Goal: Information Seeking & Learning: Learn about a topic

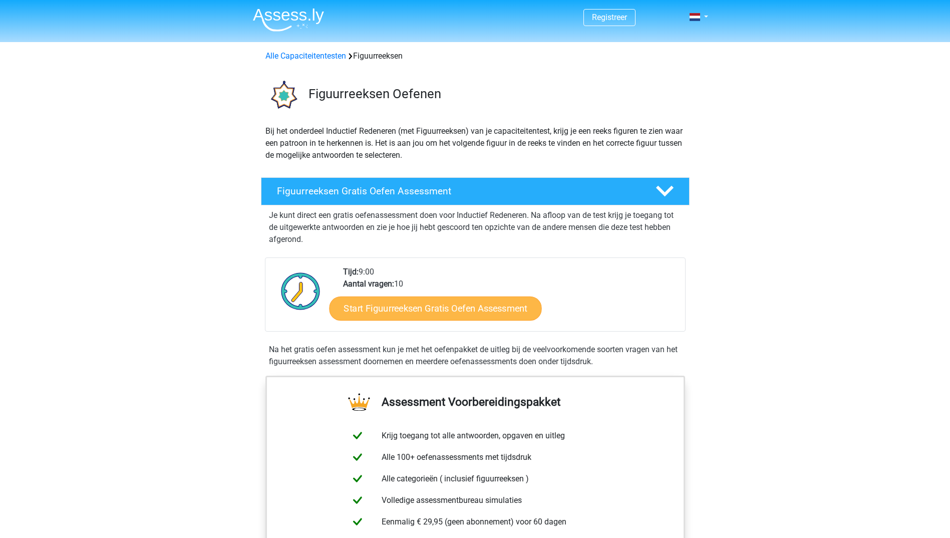
scroll to position [100, 0]
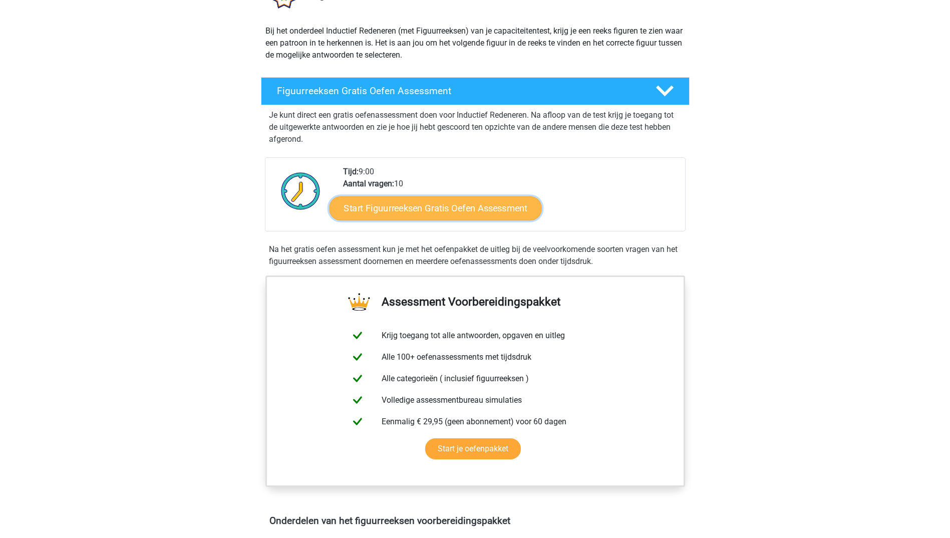
click at [464, 212] on link "Start Figuurreeksen Gratis Oefen Assessment" at bounding box center [435, 208] width 212 height 24
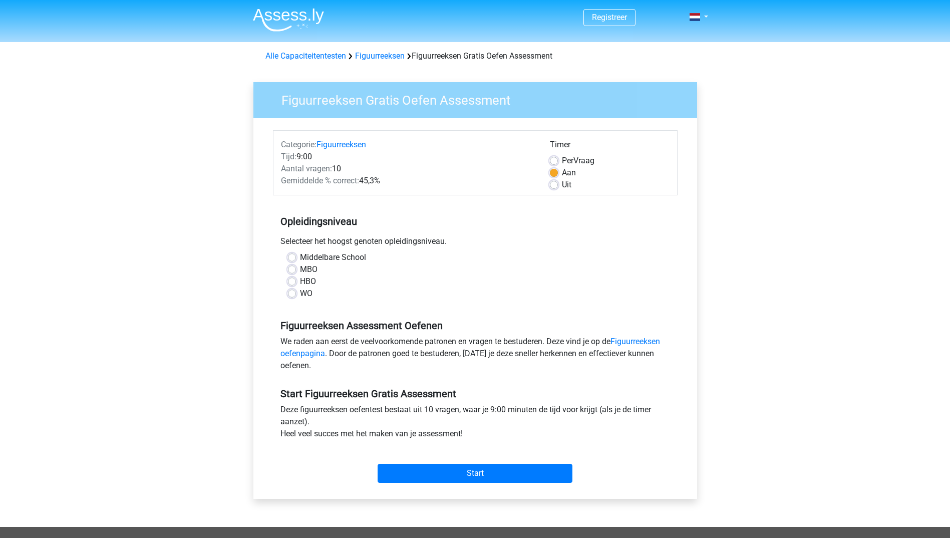
click at [300, 284] on label "HBO" at bounding box center [308, 282] width 16 height 12
click at [293, 284] on input "HBO" at bounding box center [292, 281] width 8 height 10
radio input "true"
click at [497, 478] on input "Start" at bounding box center [475, 473] width 195 height 19
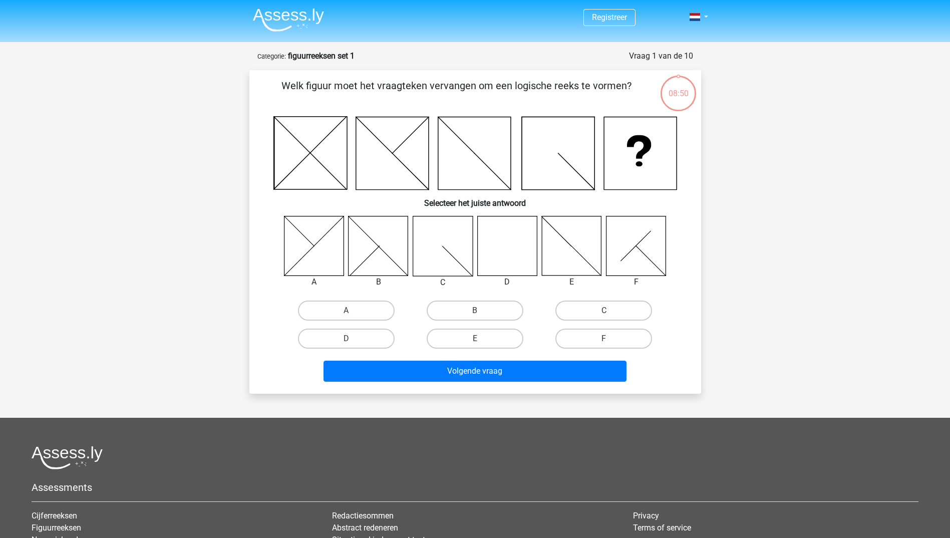
click at [507, 237] on icon at bounding box center [507, 246] width 60 height 60
click at [357, 333] on label "D" at bounding box center [346, 339] width 97 height 20
click at [353, 339] on input "D" at bounding box center [349, 342] width 7 height 7
radio input "true"
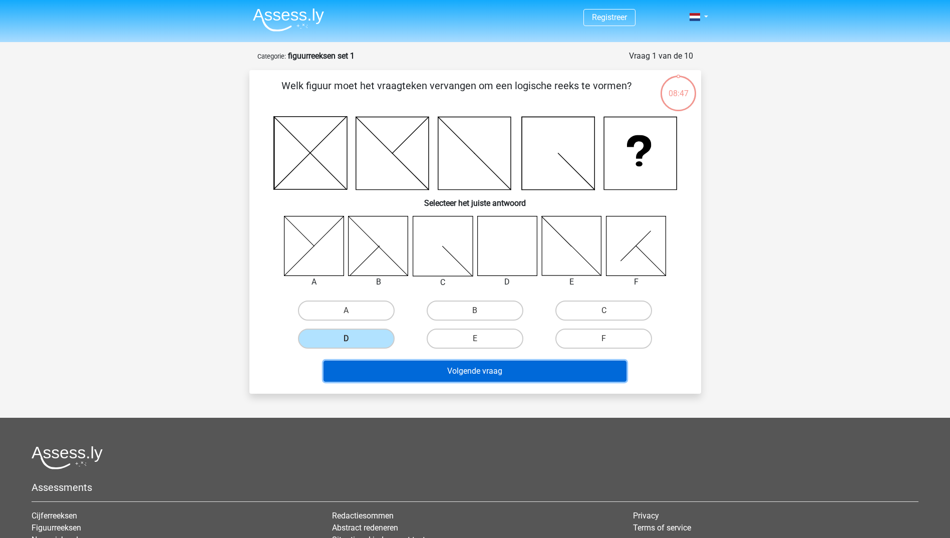
click at [481, 372] on button "Volgende vraag" at bounding box center [475, 371] width 303 height 21
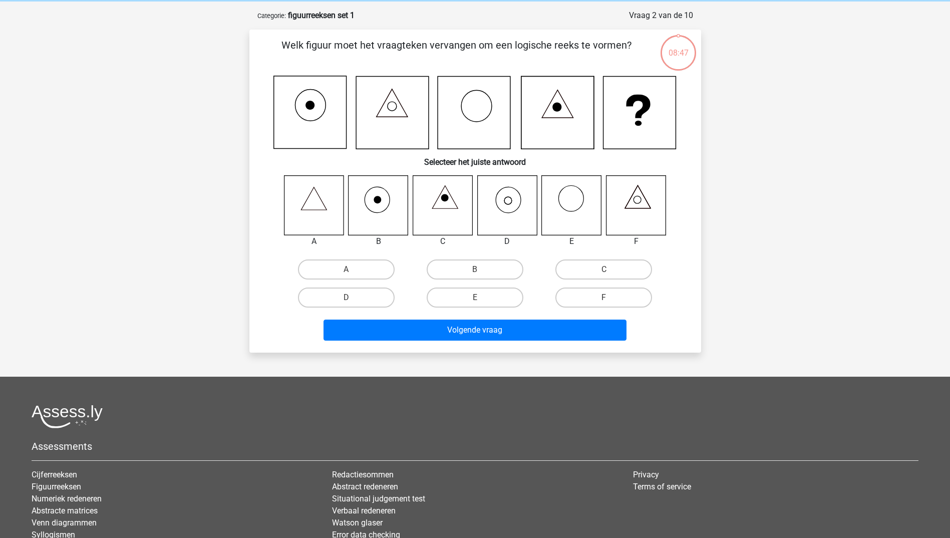
scroll to position [50, 0]
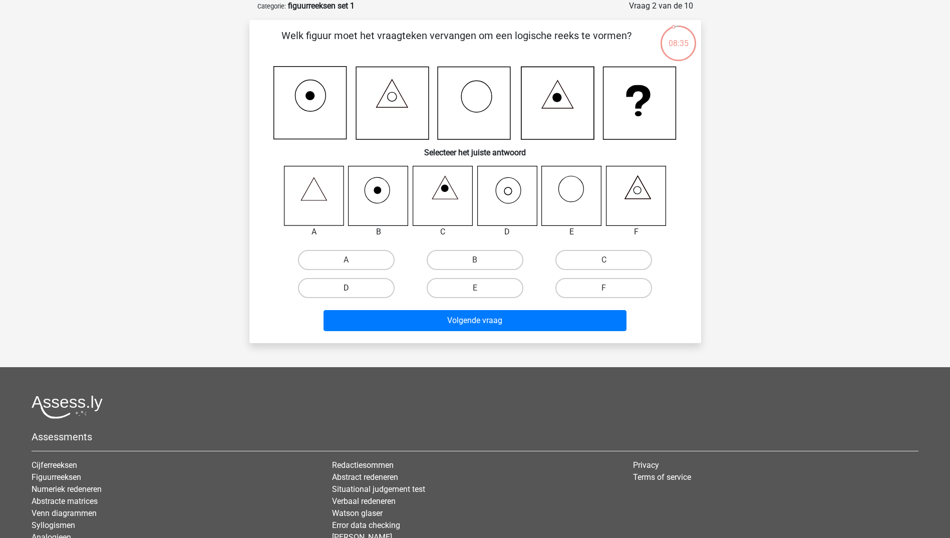
click at [382, 288] on label "D" at bounding box center [346, 288] width 97 height 20
click at [353, 288] on input "D" at bounding box center [349, 291] width 7 height 7
radio input "true"
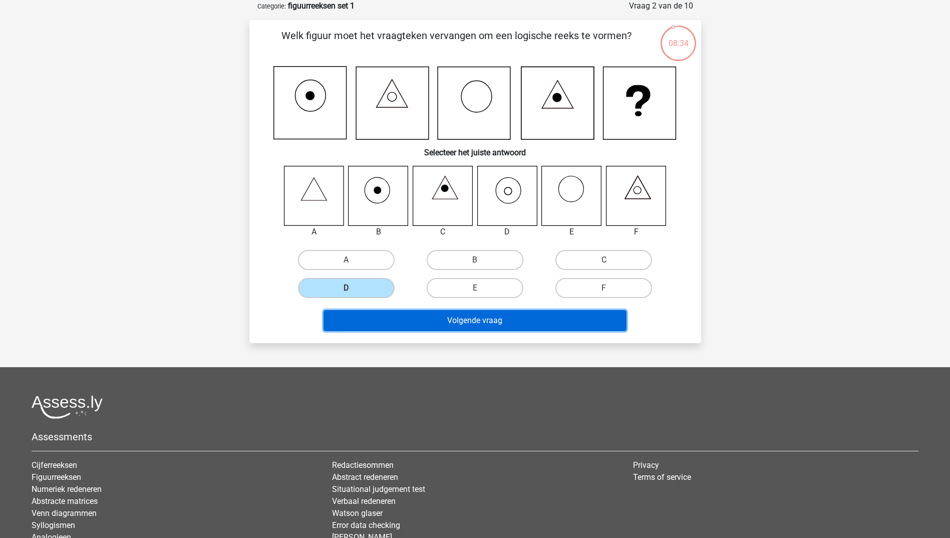
click at [457, 323] on button "Volgende vraag" at bounding box center [475, 320] width 303 height 21
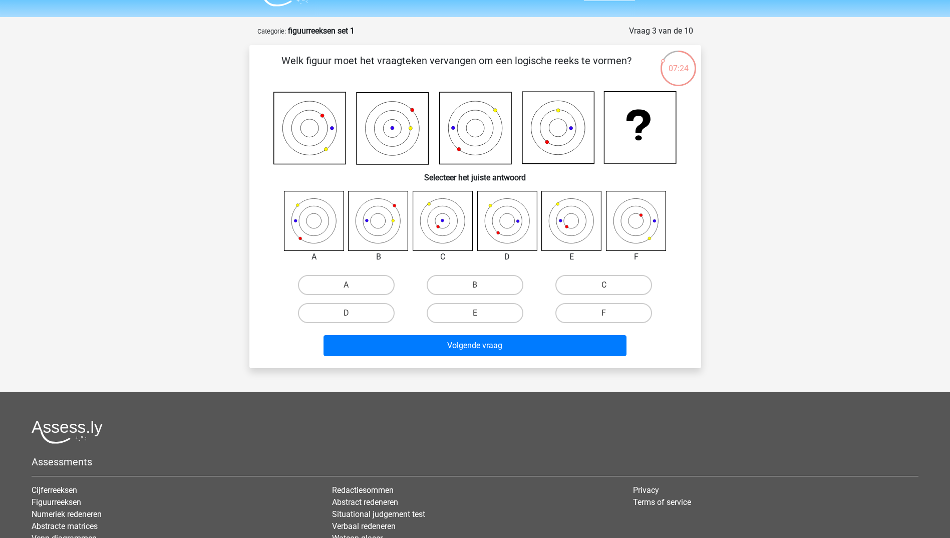
scroll to position [0, 0]
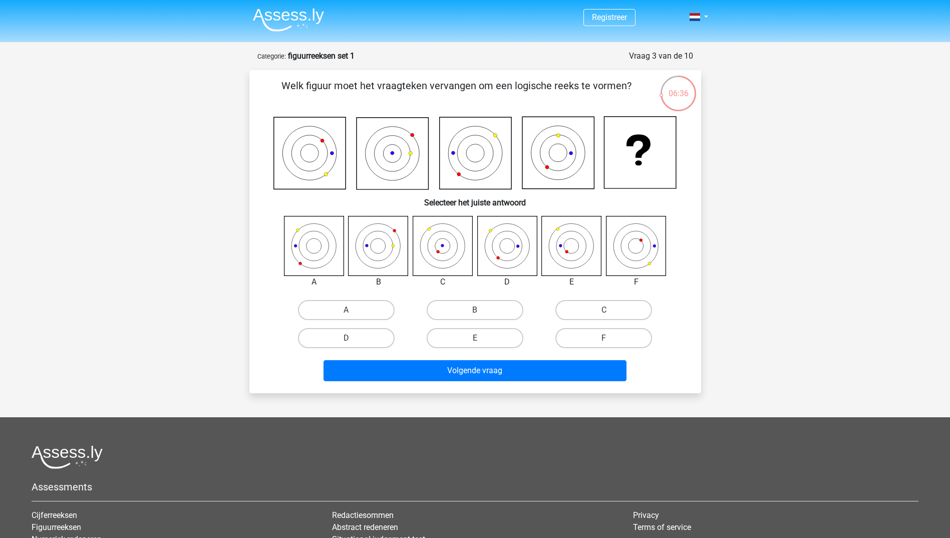
click at [323, 250] on icon at bounding box center [314, 246] width 60 height 60
click at [324, 262] on icon at bounding box center [314, 246] width 60 height 60
click at [353, 312] on label "A" at bounding box center [346, 310] width 97 height 20
click at [353, 312] on input "A" at bounding box center [349, 313] width 7 height 7
radio input "true"
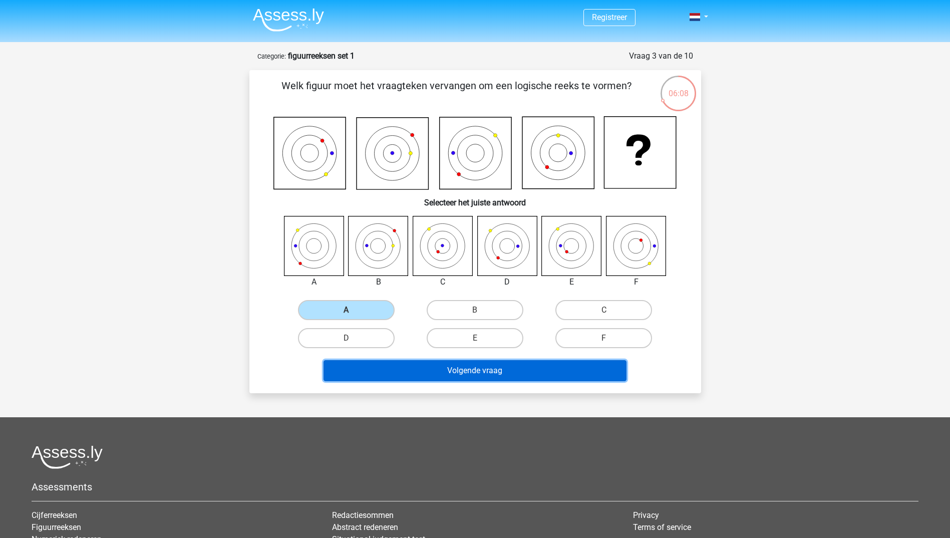
click at [413, 368] on button "Volgende vraag" at bounding box center [475, 370] width 303 height 21
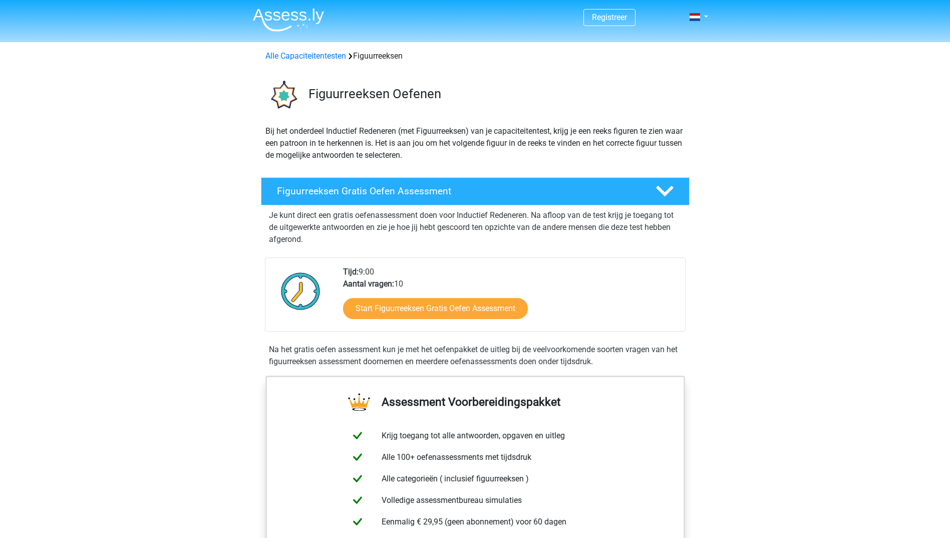
scroll to position [100, 0]
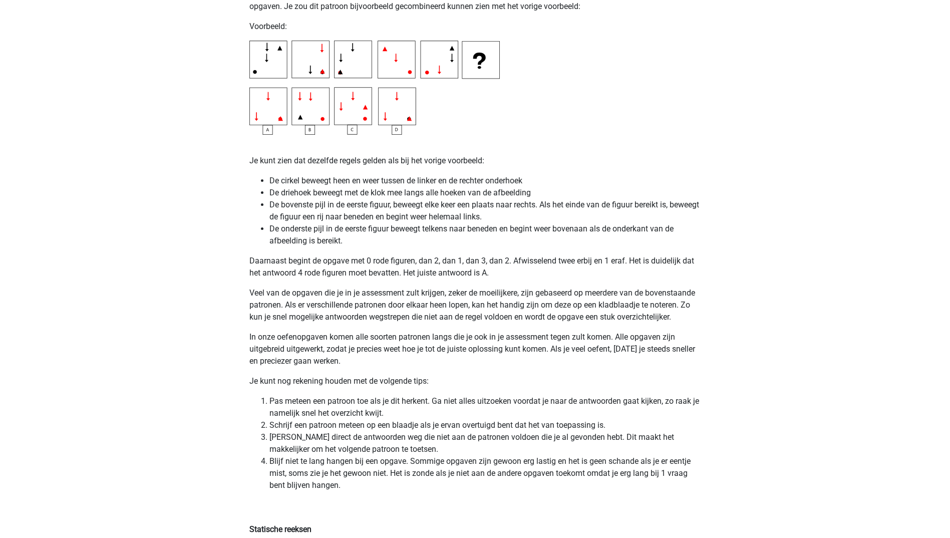
scroll to position [1863, 0]
